Goal: Task Accomplishment & Management: Manage account settings

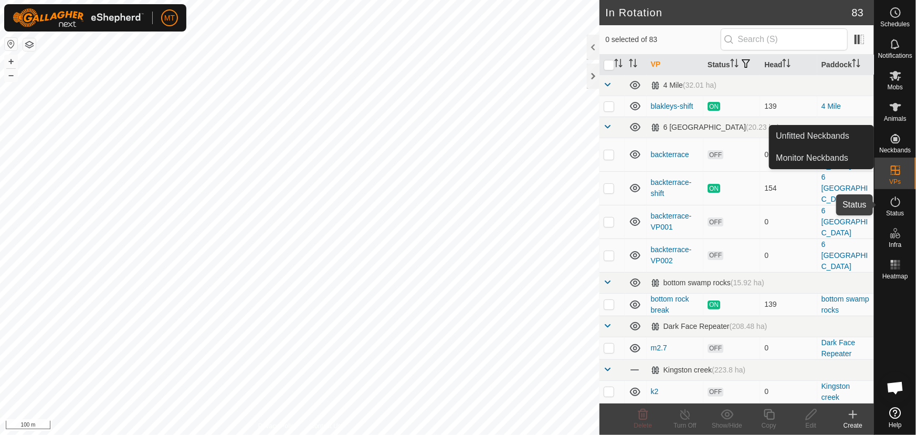
drag, startPoint x: 895, startPoint y: 202, endPoint x: 884, endPoint y: 194, distance: 13.5
click at [895, 202] on icon at bounding box center [895, 201] width 13 height 13
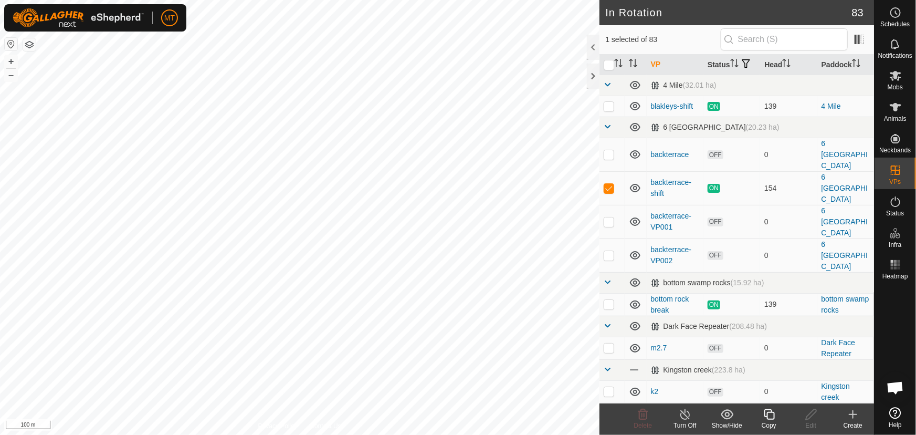
click at [769, 415] on icon at bounding box center [769, 414] width 13 height 13
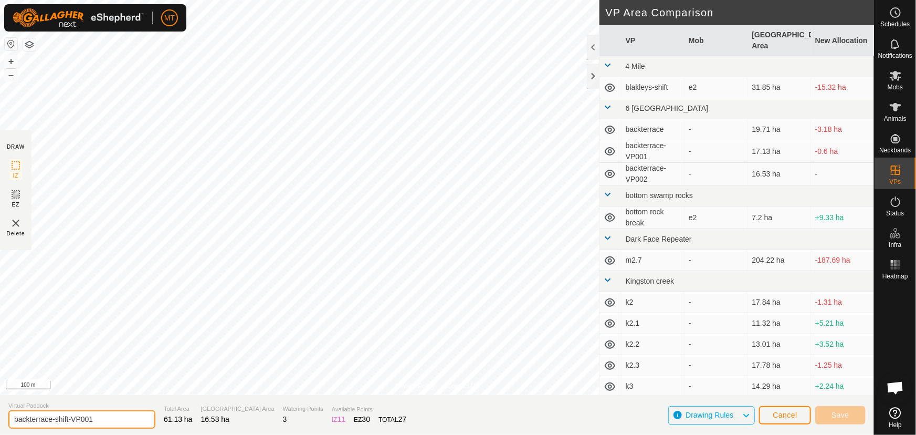
drag, startPoint x: 102, startPoint y: 419, endPoint x: 0, endPoint y: 419, distance: 101.8
click at [0, 419] on section "Virtual Paddock backterrace-shift-VP001 Total Area 61.13 ha Grazing Area 16.53 …" at bounding box center [437, 415] width 874 height 40
type input "strip"
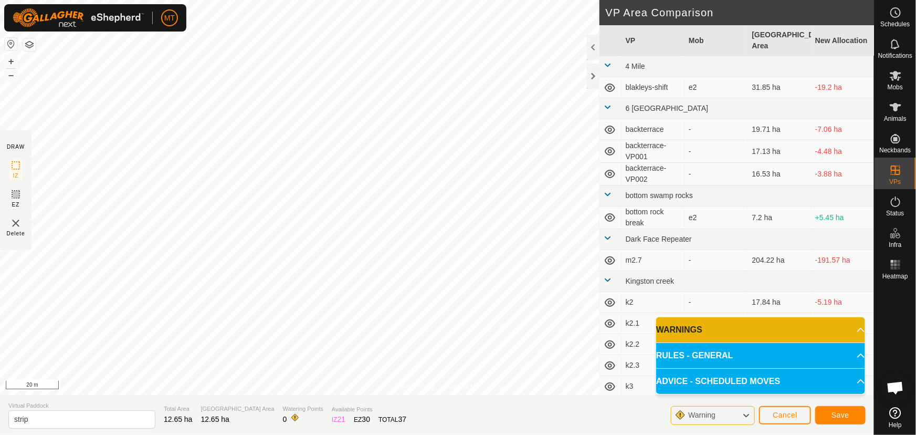
click at [81, 405] on div "Privacy Policy Contact Us Type: Inclusion Zone undefined Animal + – ⇧ i 20 m DR…" at bounding box center [437, 217] width 874 height 435
click at [482, 0] on html "MT Schedules Notifications Mobs Animals Neckbands VPs Status Infra Heatmap Help…" at bounding box center [458, 217] width 916 height 435
click at [844, 411] on span "Save" at bounding box center [840, 414] width 18 height 8
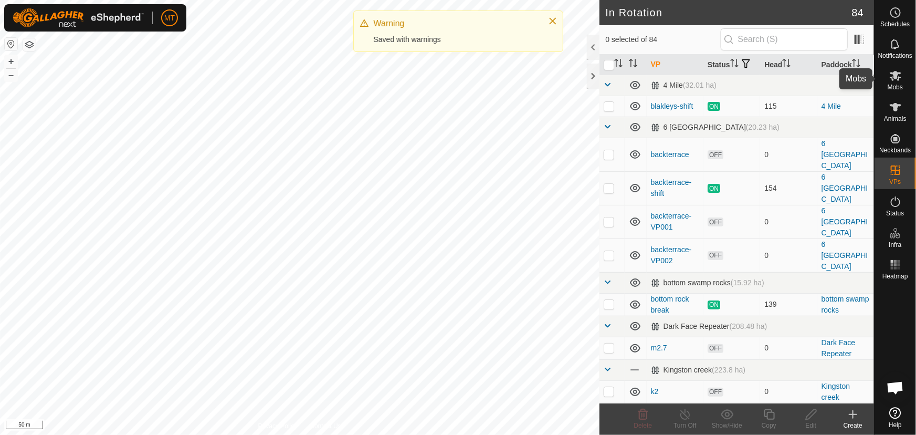
click at [891, 79] on icon at bounding box center [895, 75] width 13 height 13
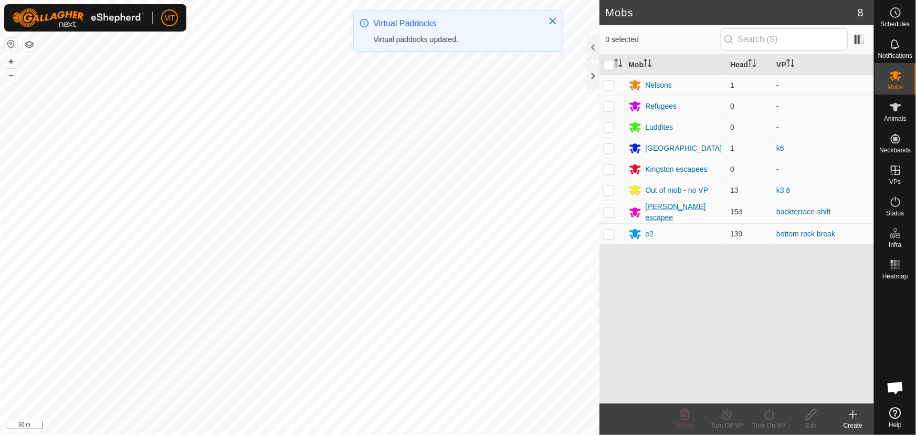
click at [659, 212] on div "[PERSON_NAME] escapee" at bounding box center [684, 212] width 77 height 22
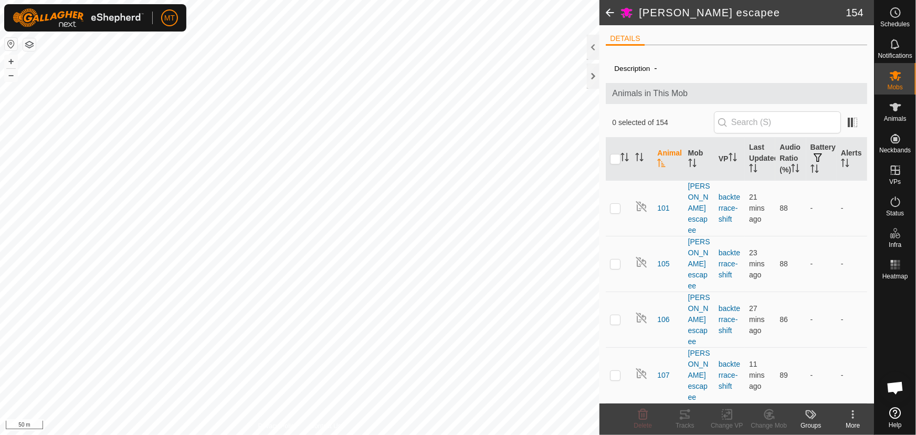
click at [858, 416] on icon at bounding box center [853, 414] width 13 height 13
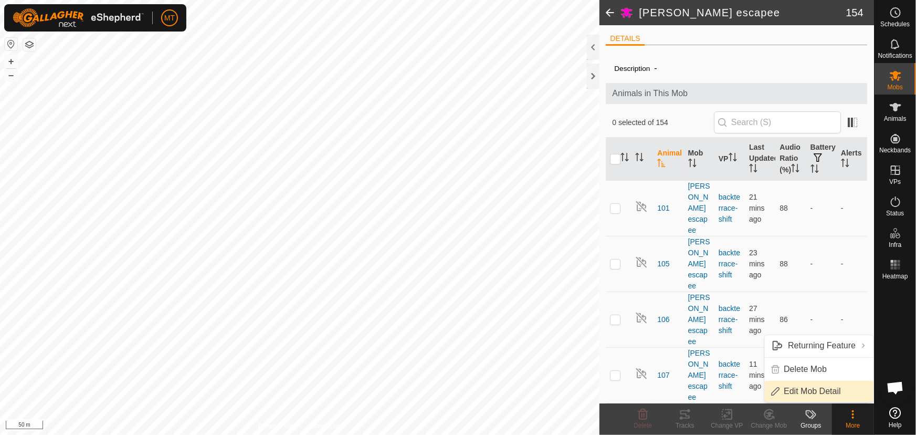
click at [808, 388] on link "Edit Mob Detail" at bounding box center [819, 391] width 109 height 21
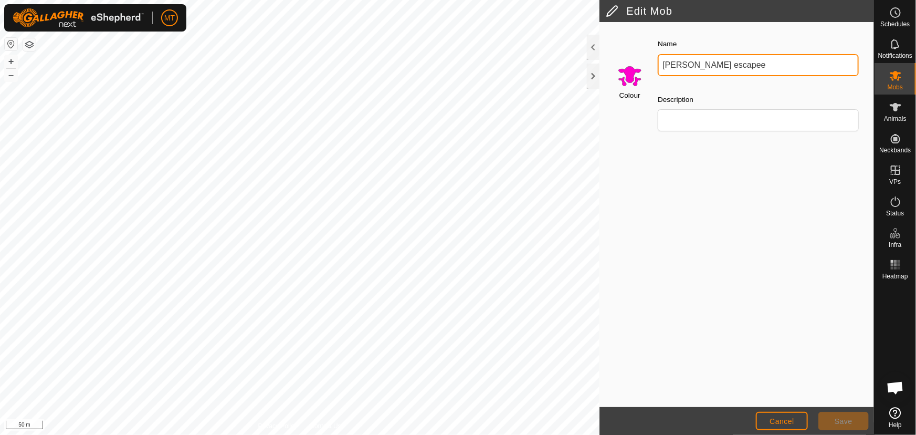
drag, startPoint x: 738, startPoint y: 63, endPoint x: 637, endPoint y: 80, distance: 102.8
click at [638, 80] on div "Colour Name [PERSON_NAME] escapee Description" at bounding box center [736, 88] width 261 height 119
type input "Angus Cows"
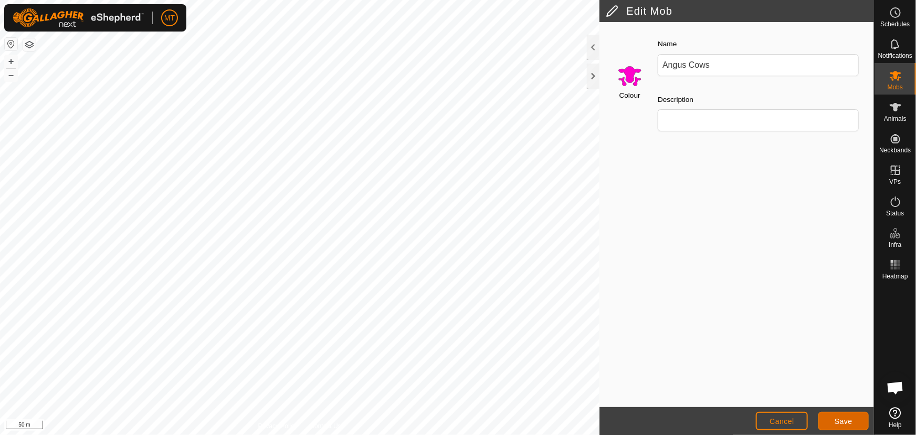
click at [834, 415] on button "Save" at bounding box center [843, 420] width 50 height 18
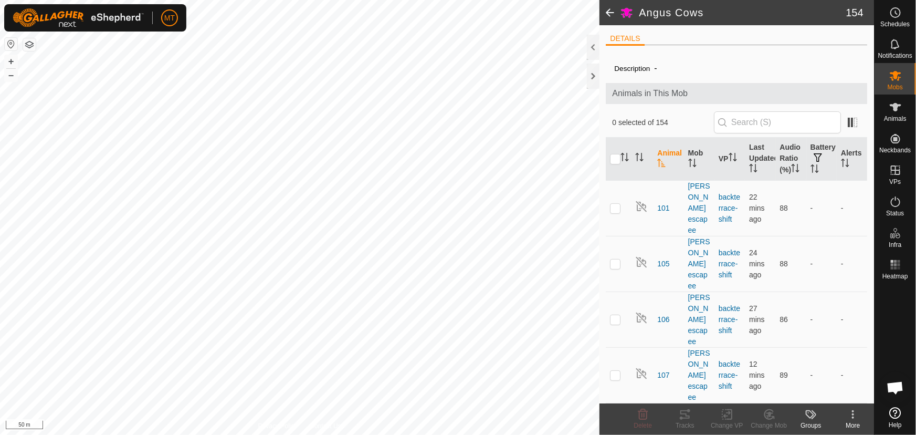
click at [607, 8] on span at bounding box center [609, 12] width 21 height 25
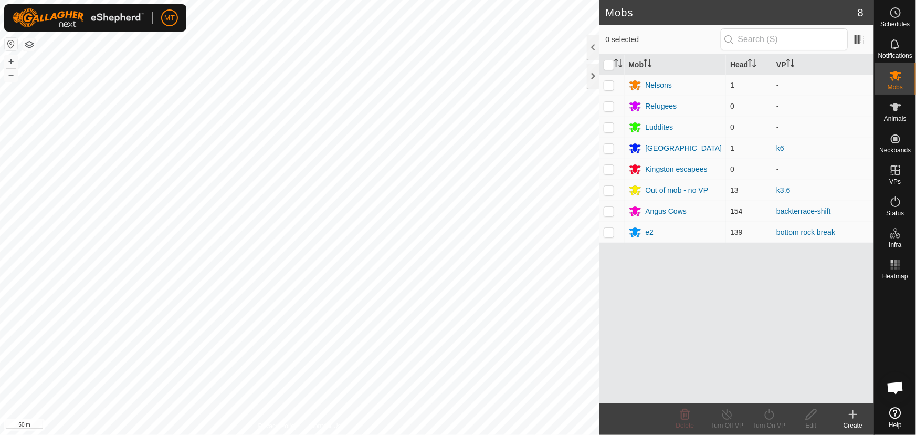
click at [608, 210] on p-checkbox at bounding box center [609, 211] width 10 height 8
checkbox input "true"
click at [773, 420] on div "Turn On VP" at bounding box center [769, 424] width 42 height 9
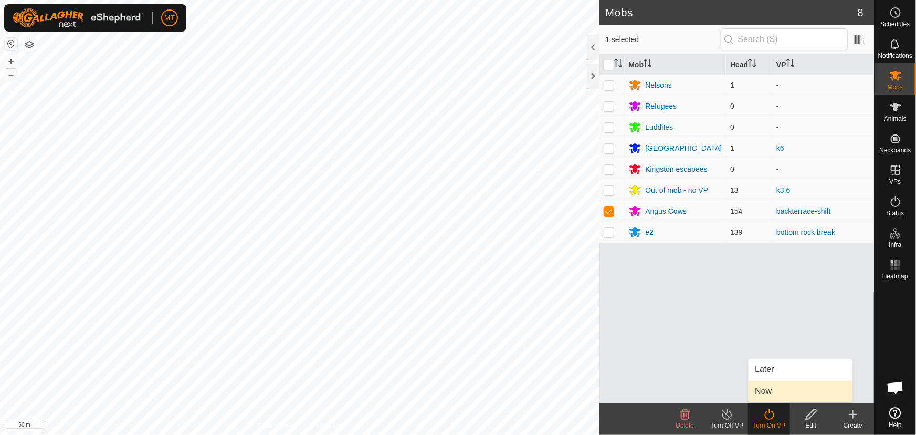
click at [771, 389] on link "Now" at bounding box center [800, 391] width 104 height 21
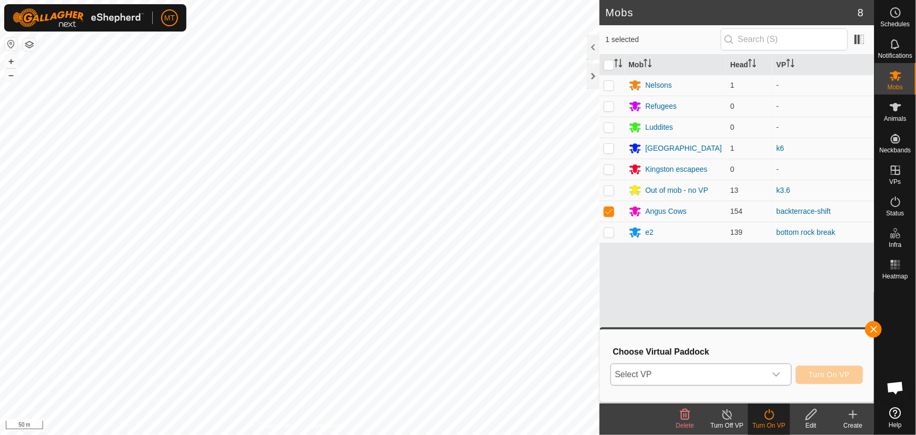
click at [721, 377] on span "Select VP" at bounding box center [688, 374] width 155 height 21
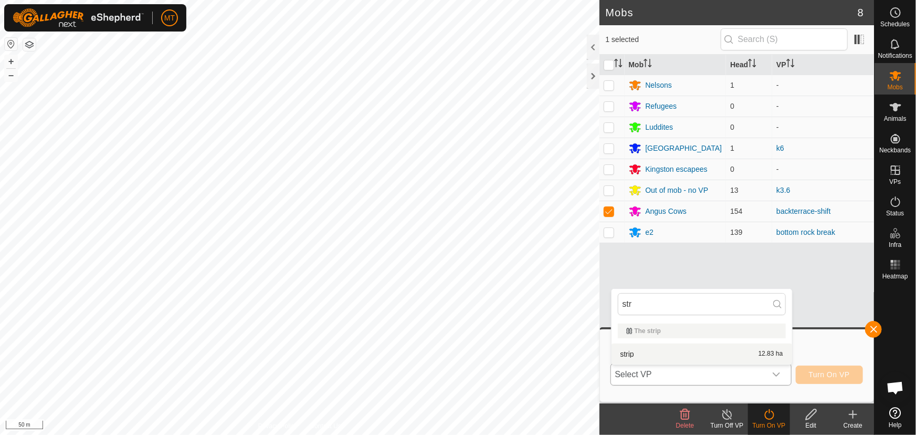
type input "str"
click at [703, 356] on li "strip 12.83 ha" at bounding box center [701, 353] width 181 height 21
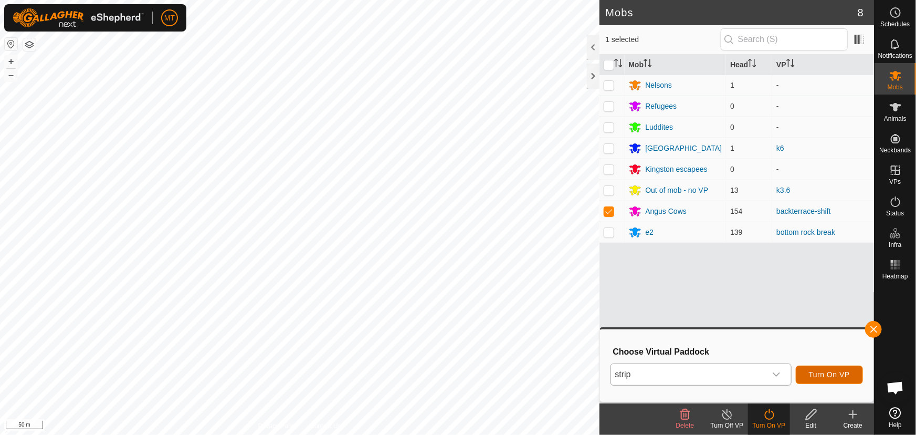
click at [813, 374] on span "Turn On VP" at bounding box center [829, 374] width 41 height 8
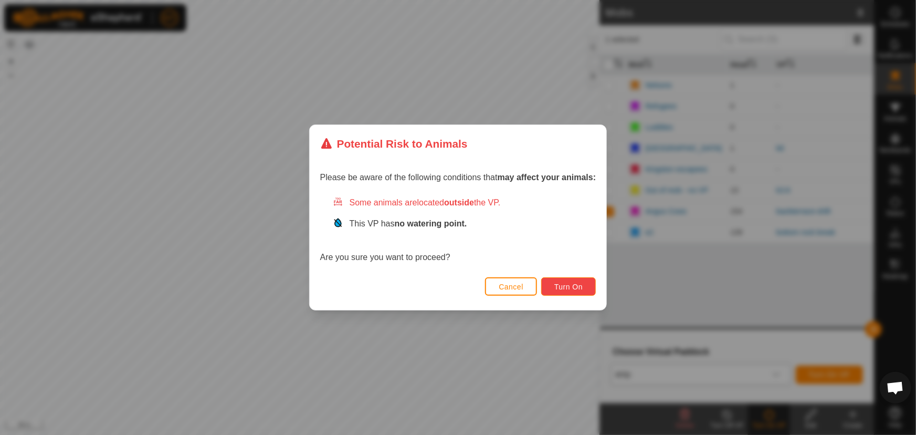
click at [563, 289] on span "Turn On" at bounding box center [568, 286] width 28 height 8
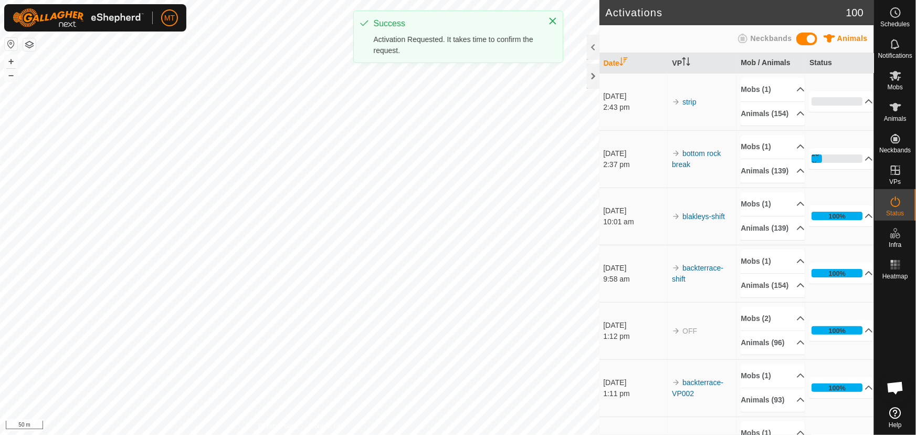
click at [619, 187] on div "Activations 100 Animals Neckbands Date VP Mob / Animals Status [DATE] 2:43 pm s…" at bounding box center [437, 217] width 874 height 435
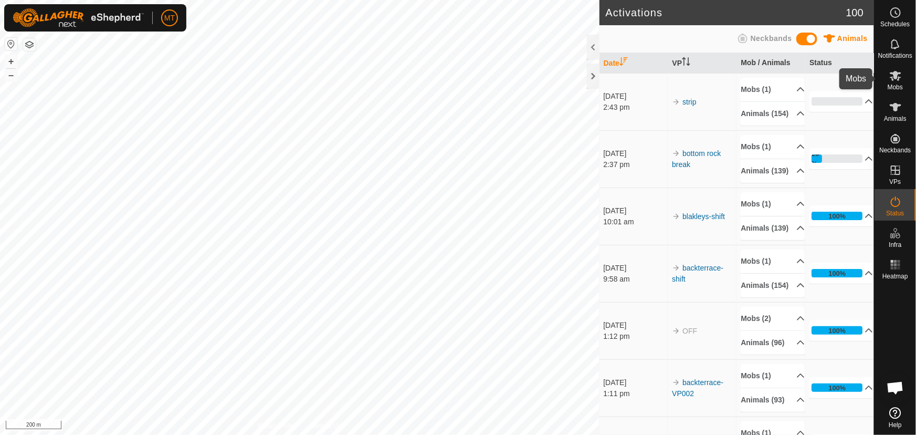
click at [902, 77] on es-mob-svg-icon at bounding box center [895, 75] width 19 height 17
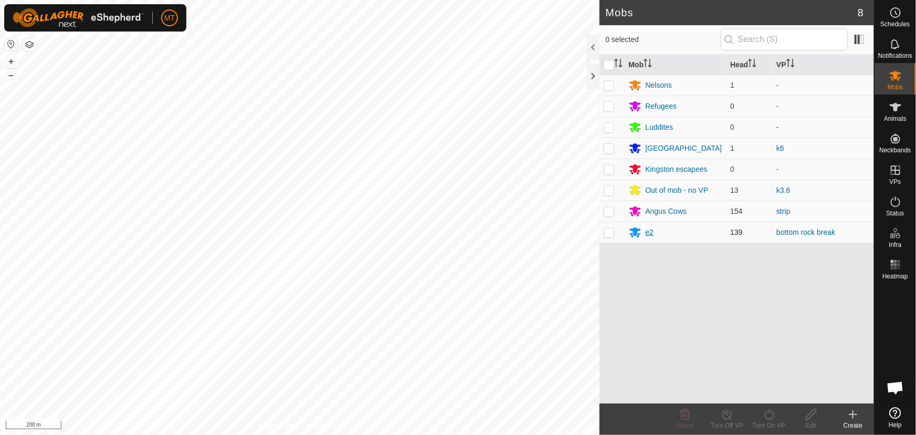
click at [647, 230] on div "e2" at bounding box center [650, 232] width 8 height 11
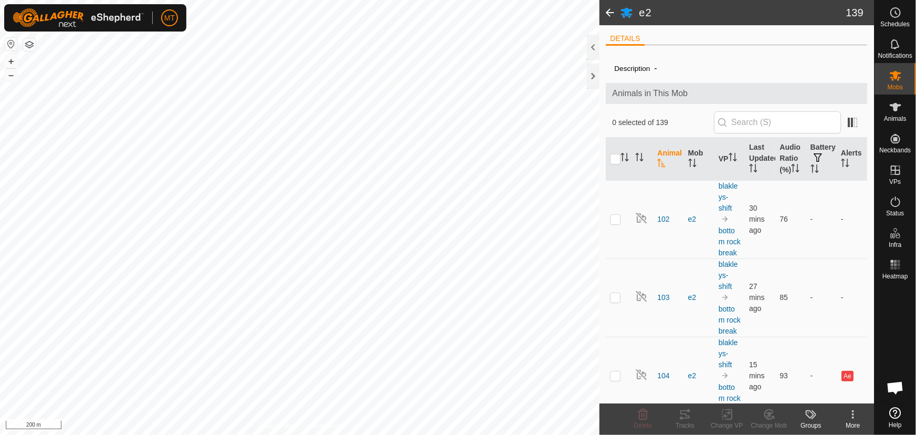
click at [850, 415] on icon at bounding box center [853, 414] width 13 height 13
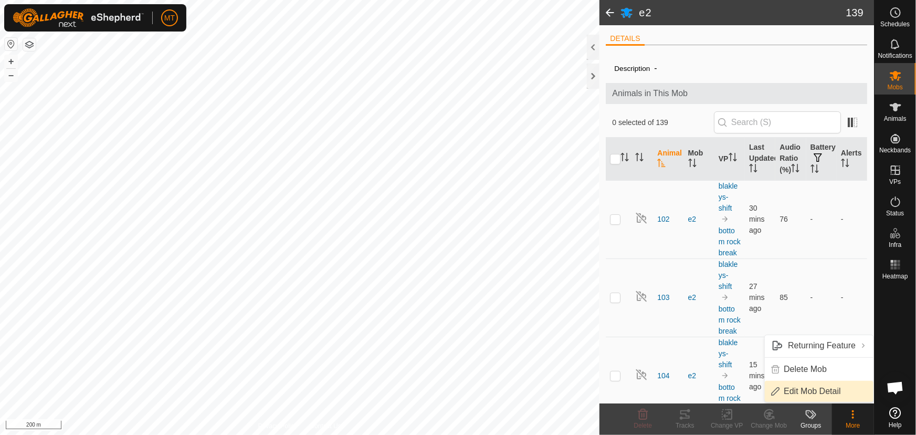
click at [802, 388] on link "Edit Mob Detail" at bounding box center [819, 391] width 109 height 21
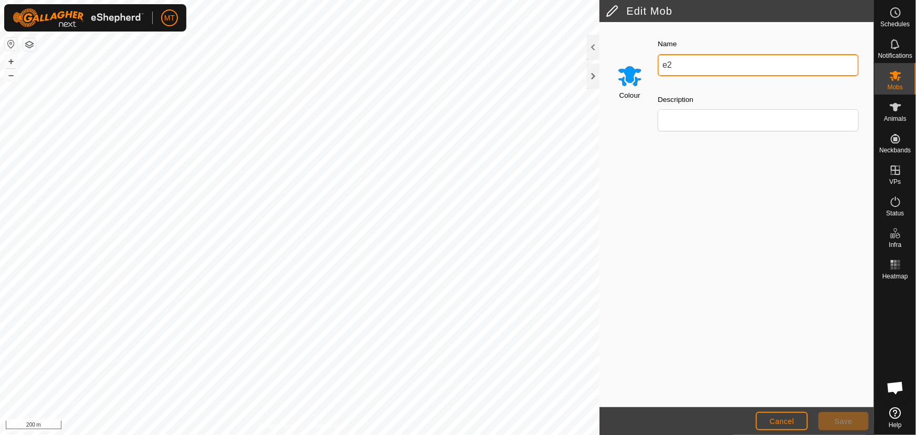
drag, startPoint x: 677, startPoint y: 62, endPoint x: 639, endPoint y: 67, distance: 38.1
click at [639, 67] on div "Colour Name e2 Description" at bounding box center [736, 88] width 261 height 119
type input "HAX cows"
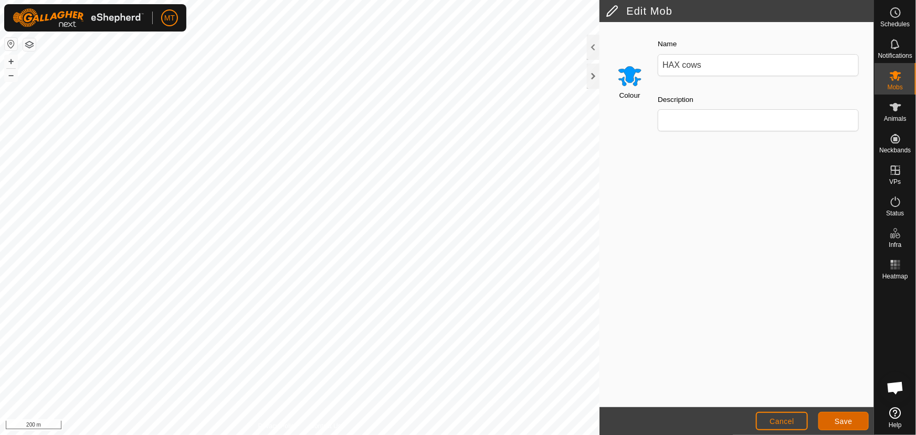
click at [843, 420] on span "Save" at bounding box center [843, 421] width 18 height 8
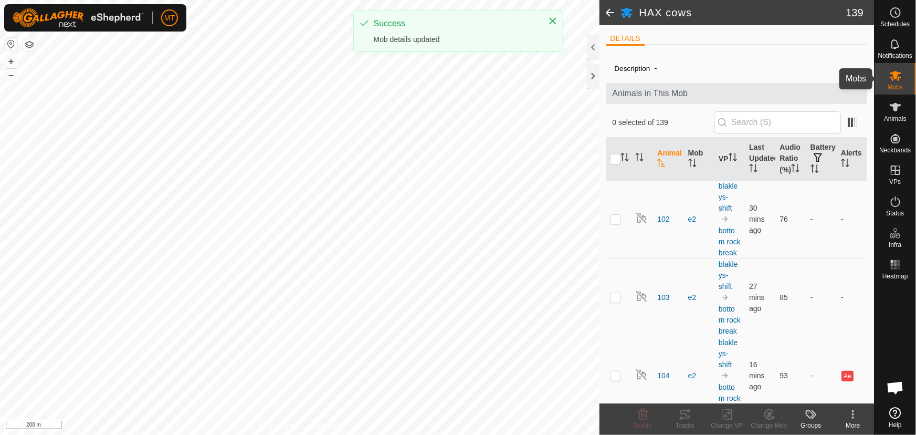
click at [896, 79] on icon at bounding box center [895, 75] width 13 height 13
